Goal: Task Accomplishment & Management: Use online tool/utility

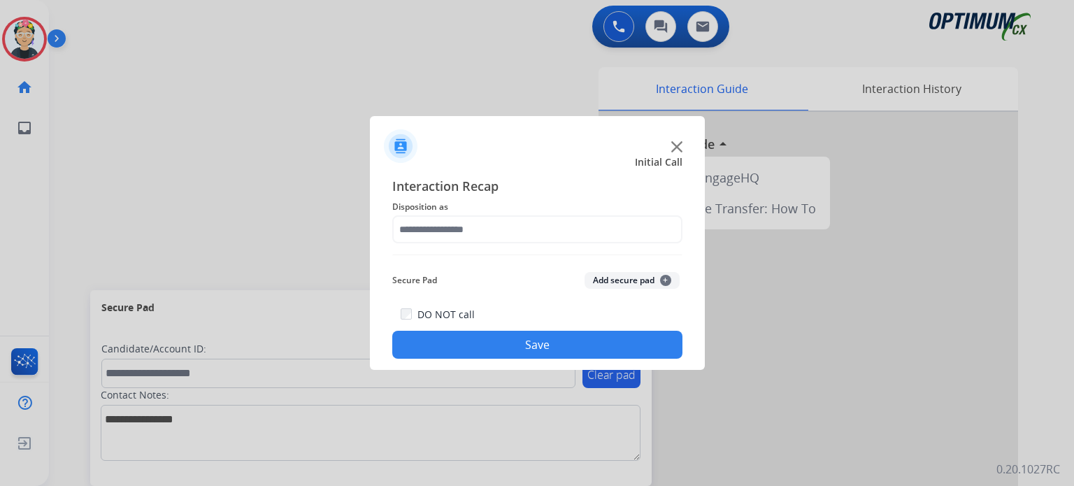
click at [678, 153] on div at bounding box center [537, 140] width 335 height 49
click at [674, 148] on img at bounding box center [676, 146] width 11 height 11
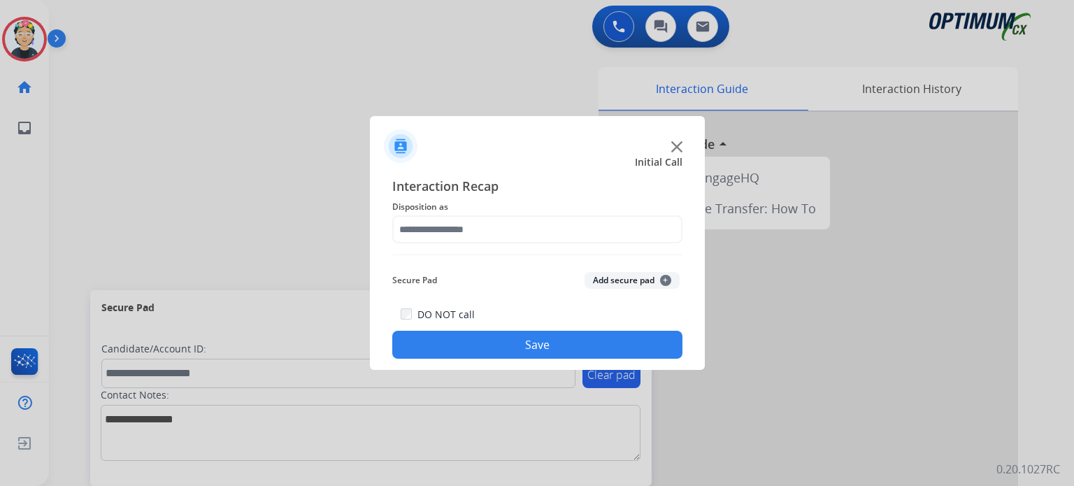
click at [674, 148] on img at bounding box center [676, 146] width 11 height 11
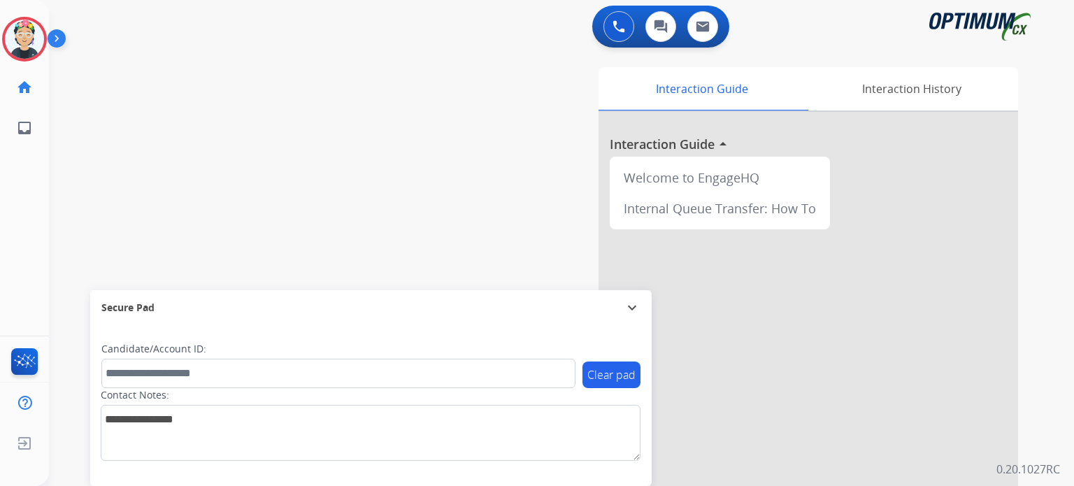
click at [674, 148] on div at bounding box center [807, 372] width 419 height 521
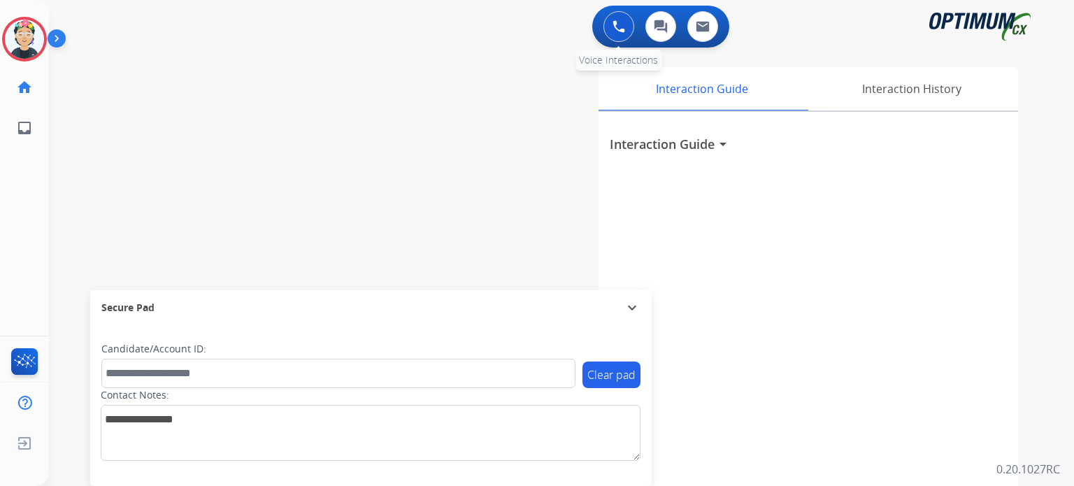
click at [609, 22] on button at bounding box center [618, 26] width 31 height 31
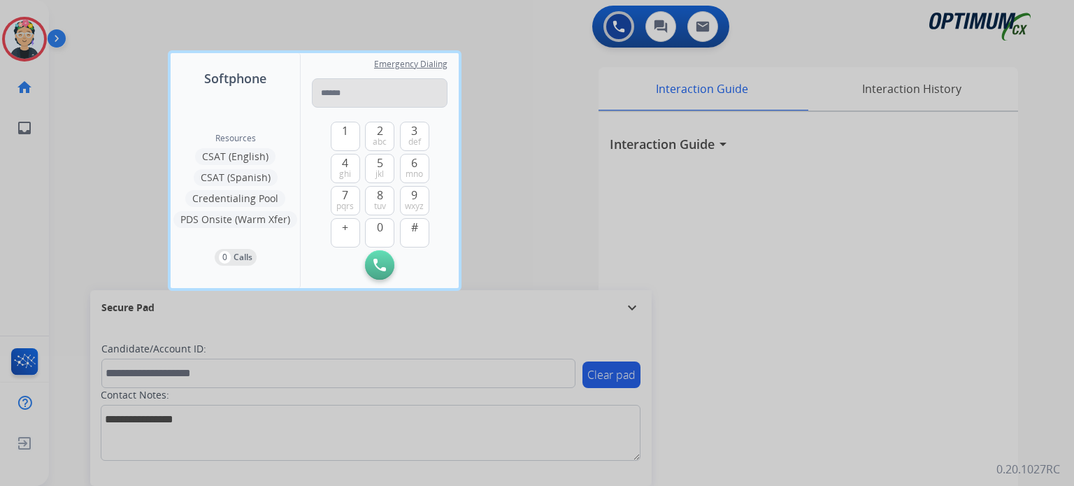
click at [377, 105] on input "tel" at bounding box center [380, 92] width 136 height 29
type input "**********"
click at [379, 271] on img at bounding box center [379, 265] width 13 height 13
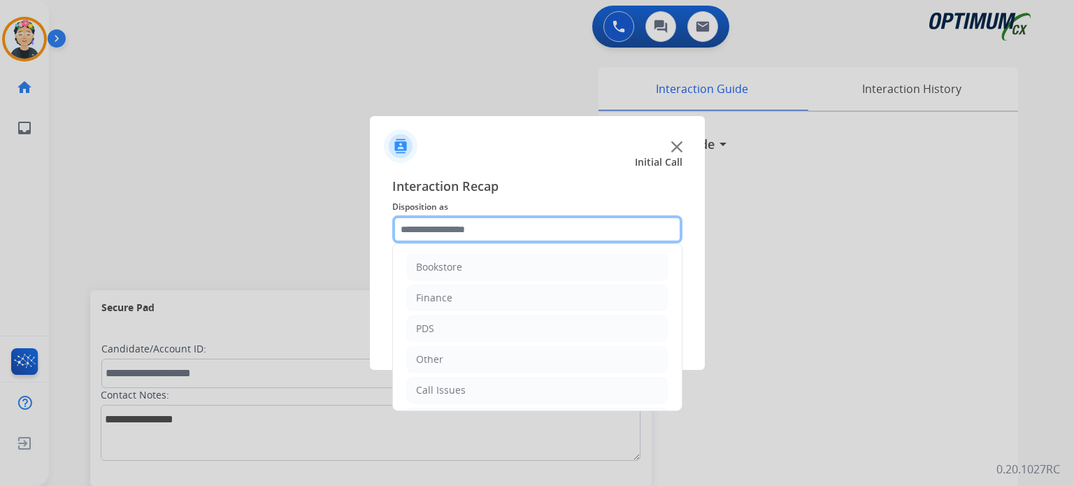
click at [493, 234] on input "text" at bounding box center [537, 229] width 290 height 28
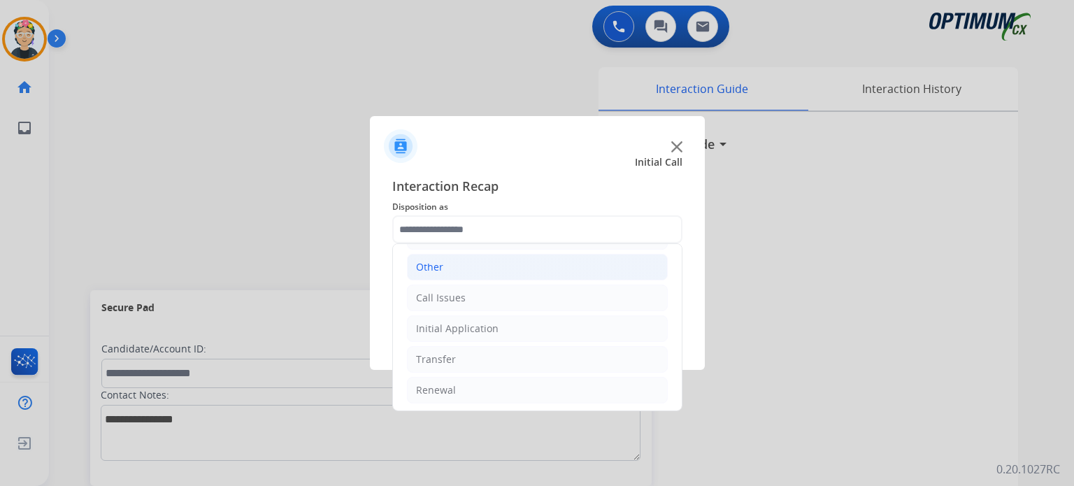
click at [495, 271] on li "Other" at bounding box center [537, 267] width 261 height 27
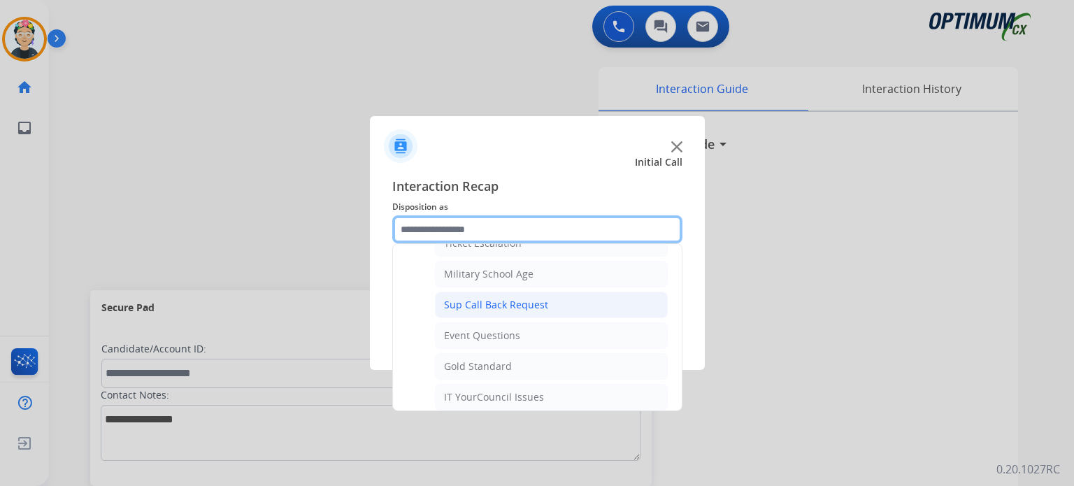
scroll to position [232, 0]
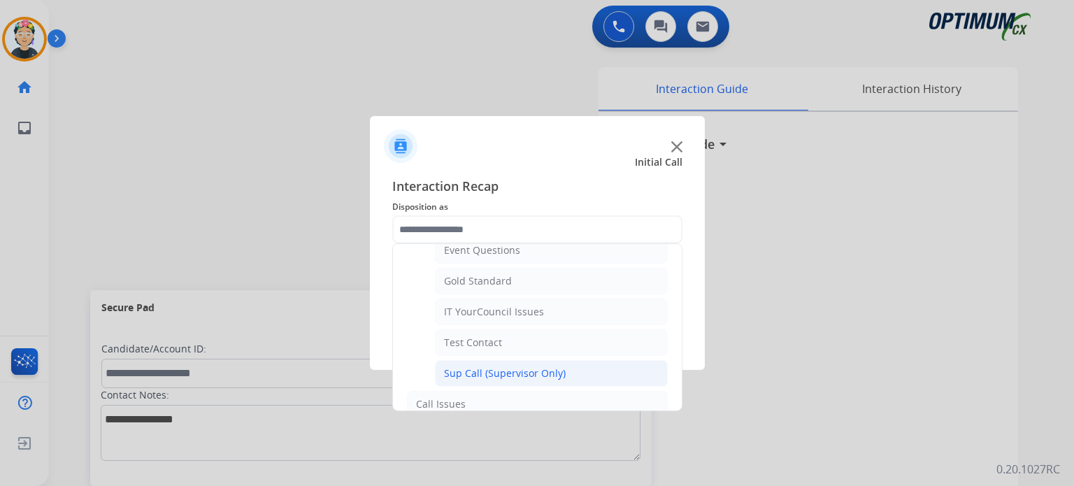
click at [518, 366] on div "Sup Call (Supervisor Only)" at bounding box center [505, 373] width 122 height 14
type input "**********"
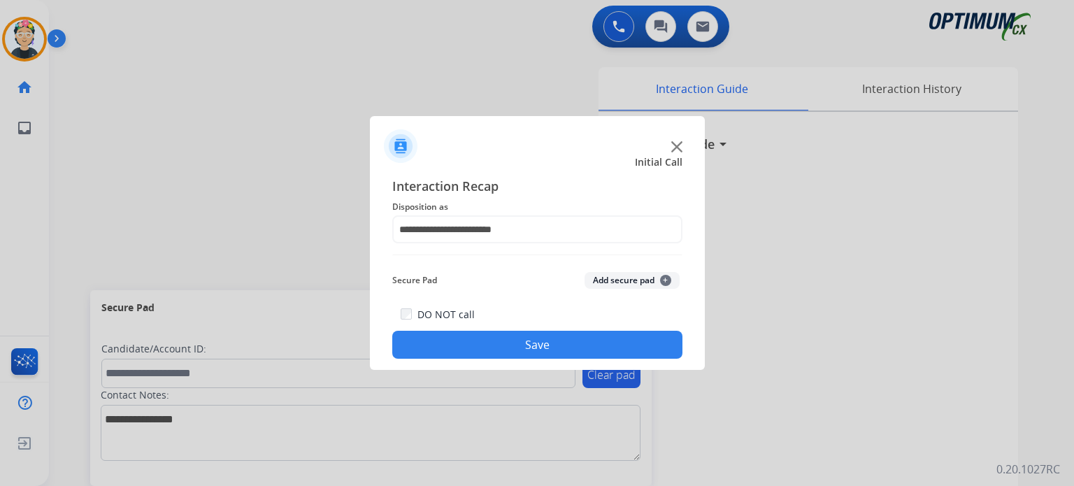
click at [501, 346] on button "Save" at bounding box center [537, 345] width 290 height 28
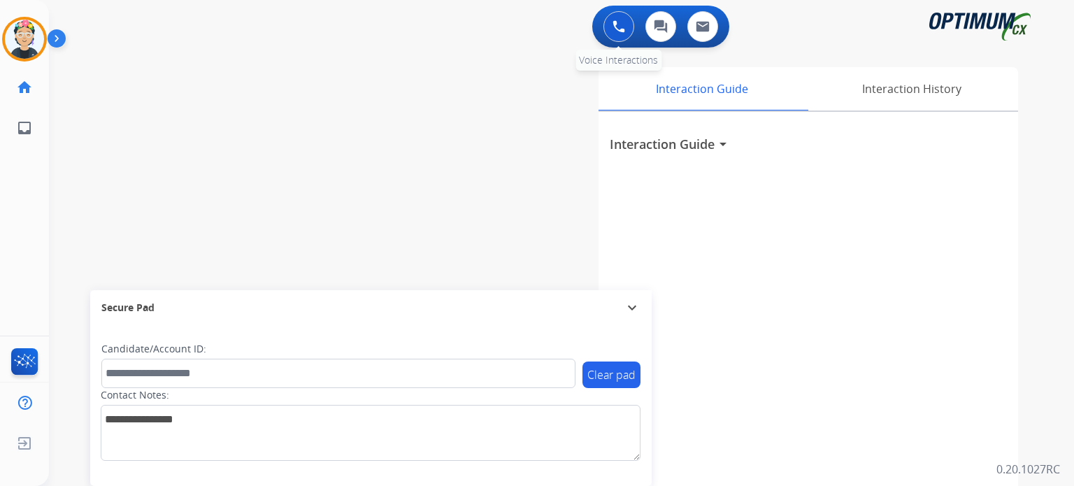
click at [612, 24] on img at bounding box center [618, 26] width 13 height 13
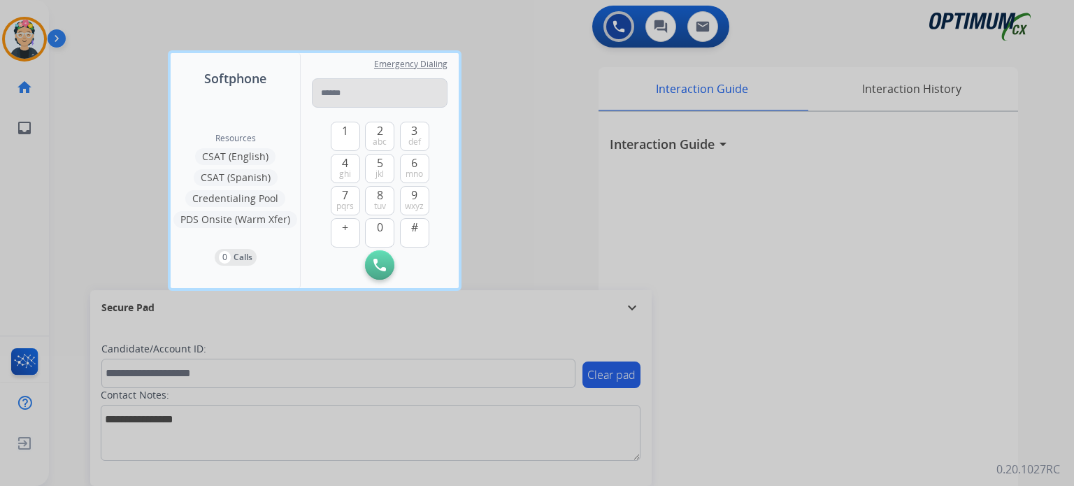
click at [418, 89] on input "tel" at bounding box center [380, 92] width 136 height 29
type input "**********"
click at [386, 269] on button "Initiate Call" at bounding box center [379, 264] width 29 height 29
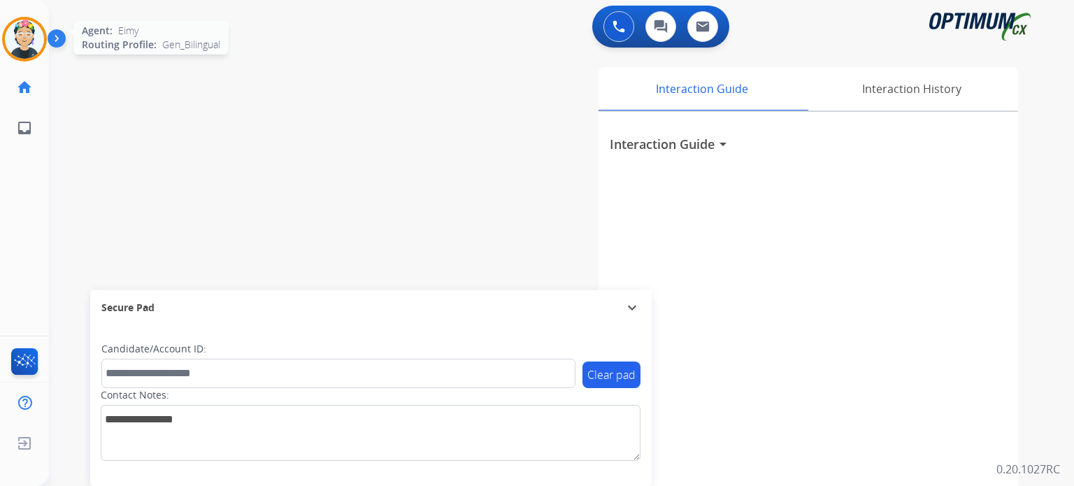
click at [34, 43] on img at bounding box center [24, 39] width 39 height 39
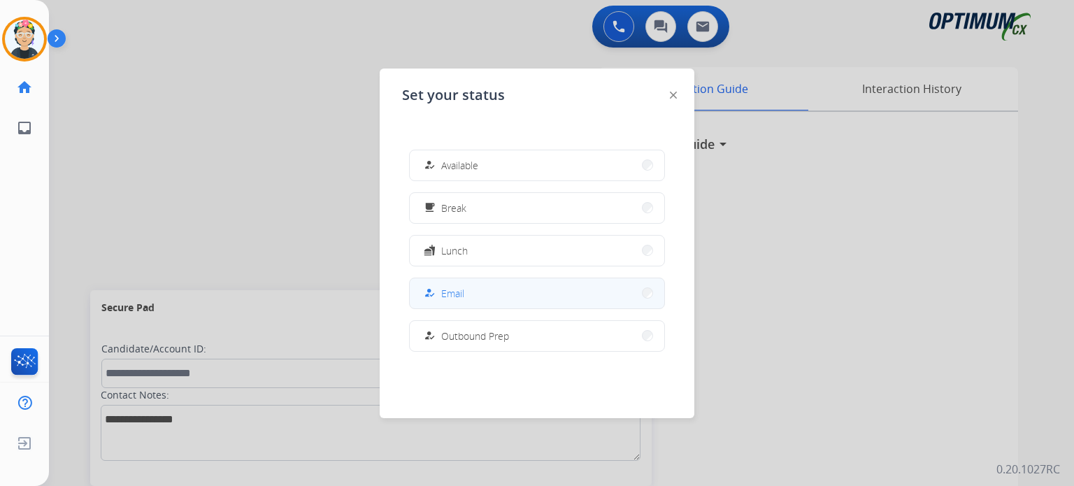
scroll to position [348, 0]
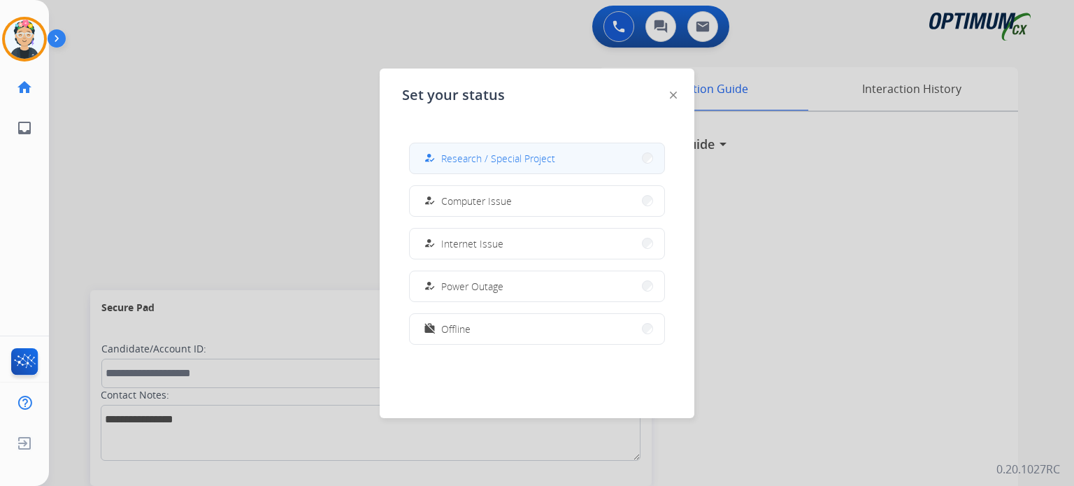
click at [528, 153] on span "Research / Special Project" at bounding box center [498, 158] width 114 height 15
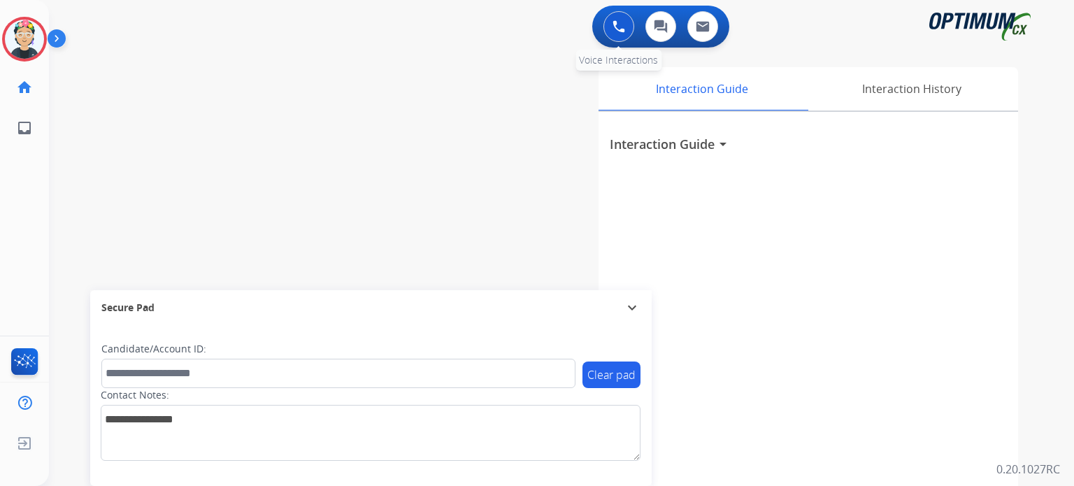
click at [617, 30] on img at bounding box center [618, 26] width 13 height 13
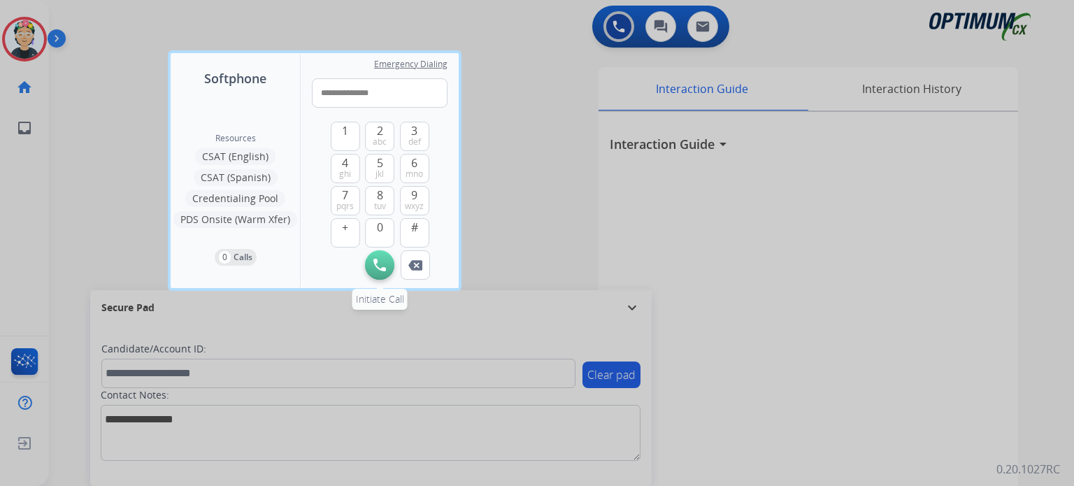
type input "**********"
click at [377, 263] on img at bounding box center [379, 265] width 13 height 13
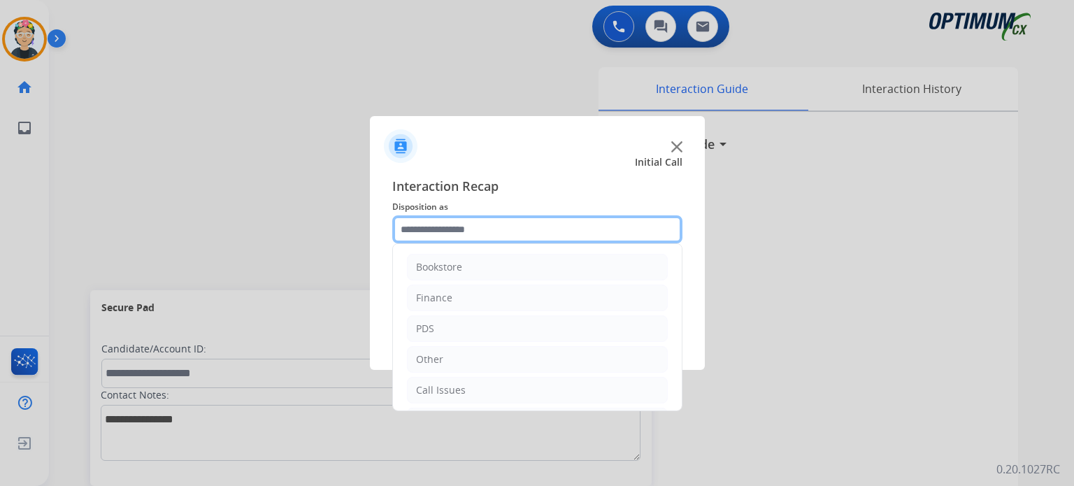
click at [428, 238] on input "text" at bounding box center [537, 229] width 290 height 28
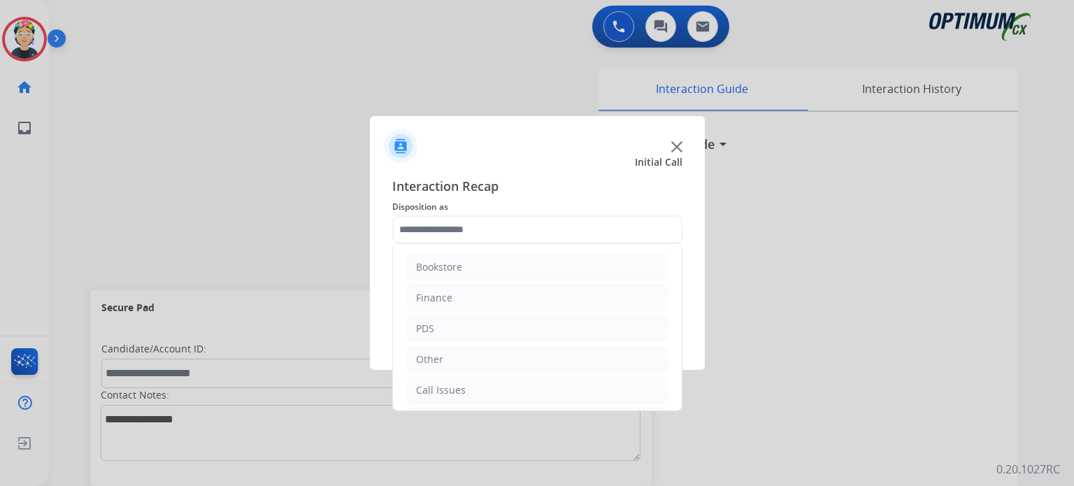
drag, startPoint x: 677, startPoint y: 150, endPoint x: 603, endPoint y: 48, distance: 126.7
click at [677, 150] on img at bounding box center [676, 146] width 11 height 11
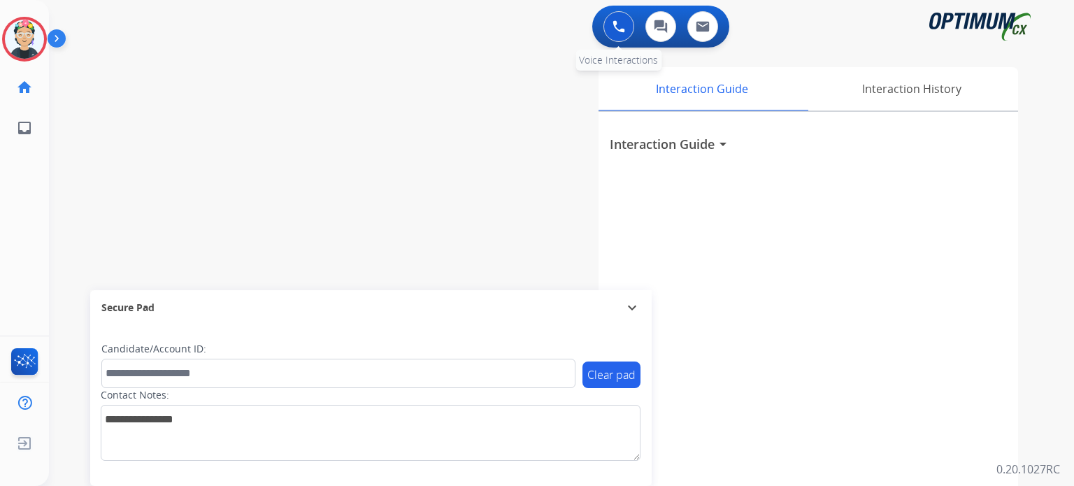
click at [619, 38] on button at bounding box center [618, 26] width 31 height 31
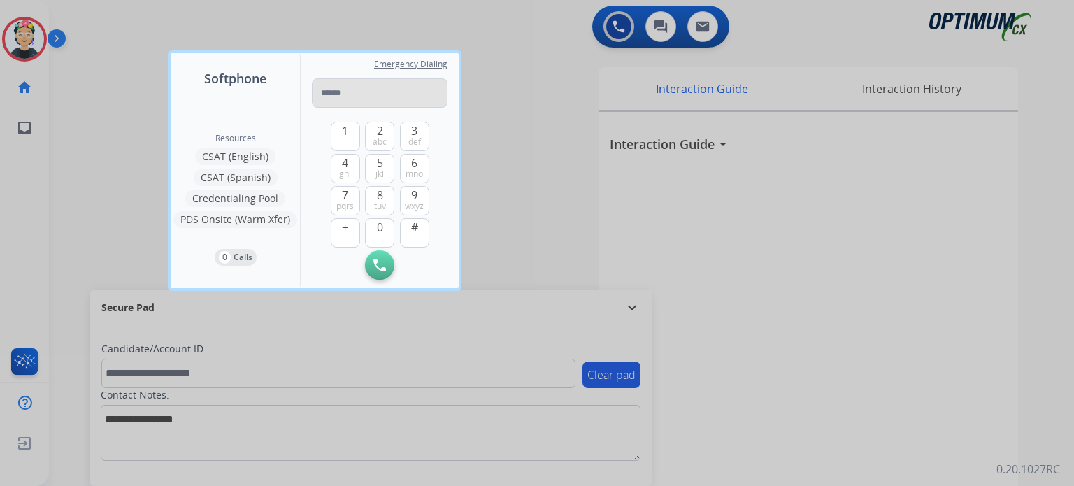
click at [389, 89] on input "tel" at bounding box center [380, 92] width 136 height 29
type input "**********"
click at [124, 79] on div at bounding box center [537, 243] width 1074 height 486
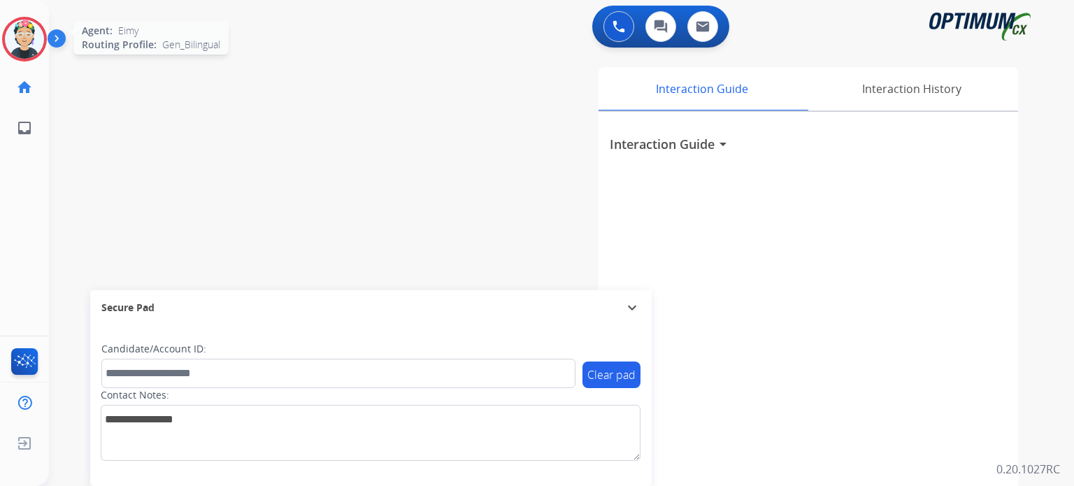
click at [17, 29] on img at bounding box center [24, 39] width 39 height 39
